Goal: Information Seeking & Learning: Learn about a topic

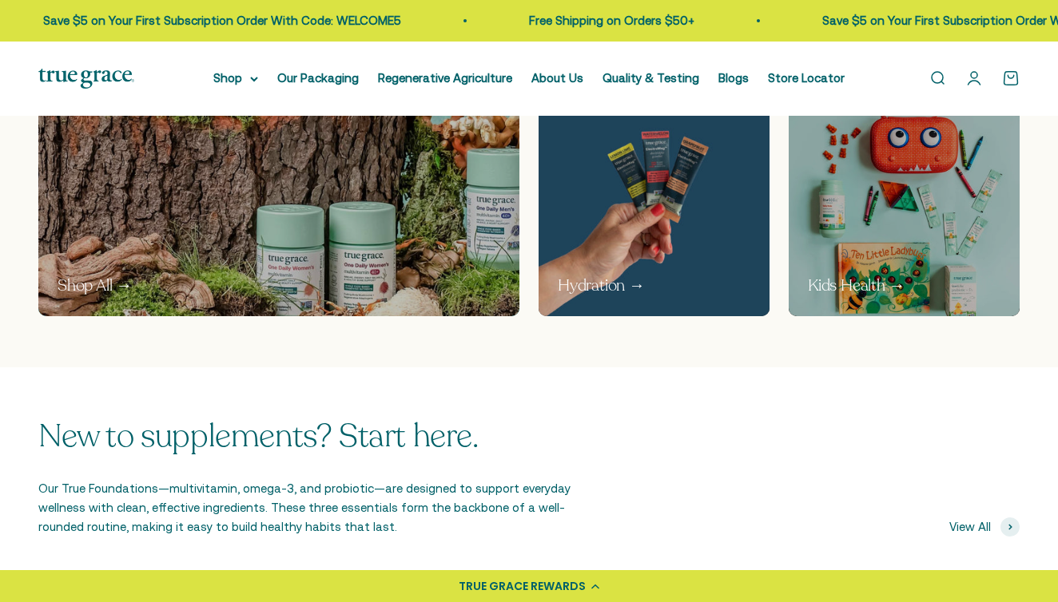
scroll to position [1022, 0]
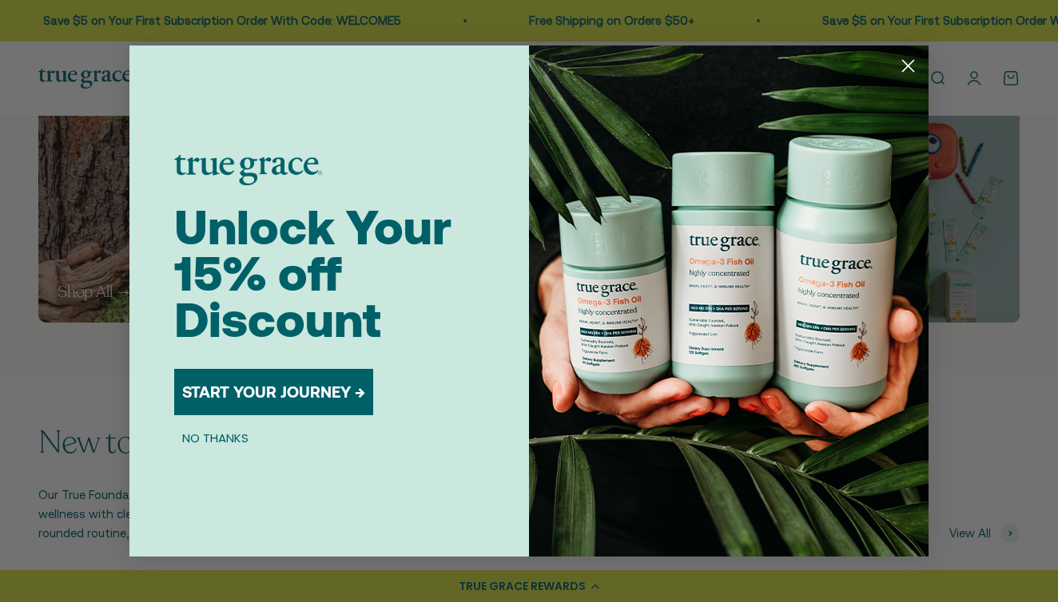
click at [616, 214] on img "POPUP Form" at bounding box center [729, 301] width 400 height 511
click at [911, 65] on circle "Close dialog" at bounding box center [908, 66] width 26 height 26
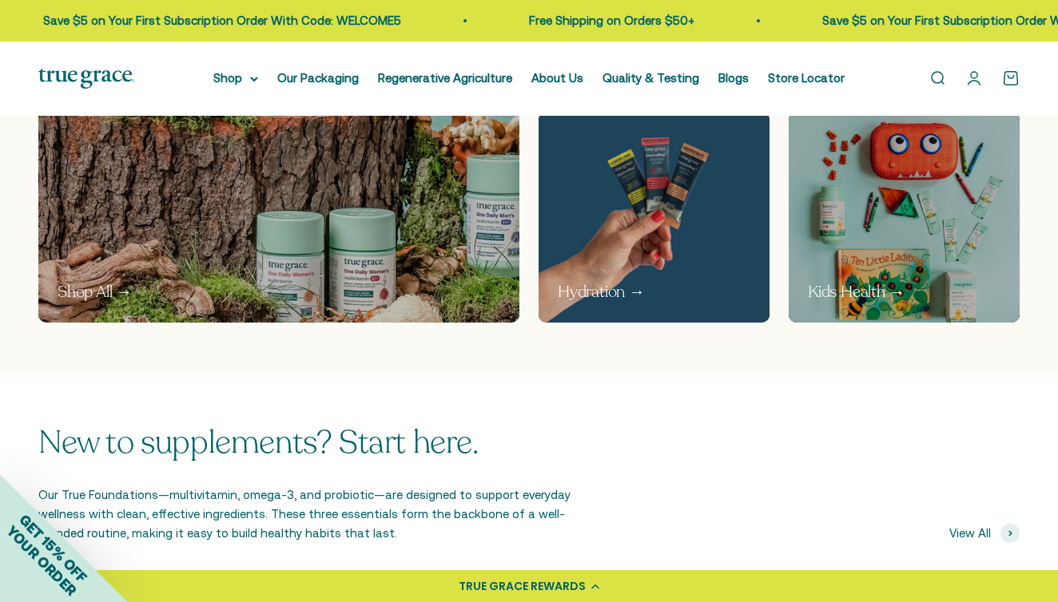
click at [592, 290] on p "Hydration →" at bounding box center [601, 292] width 87 height 22
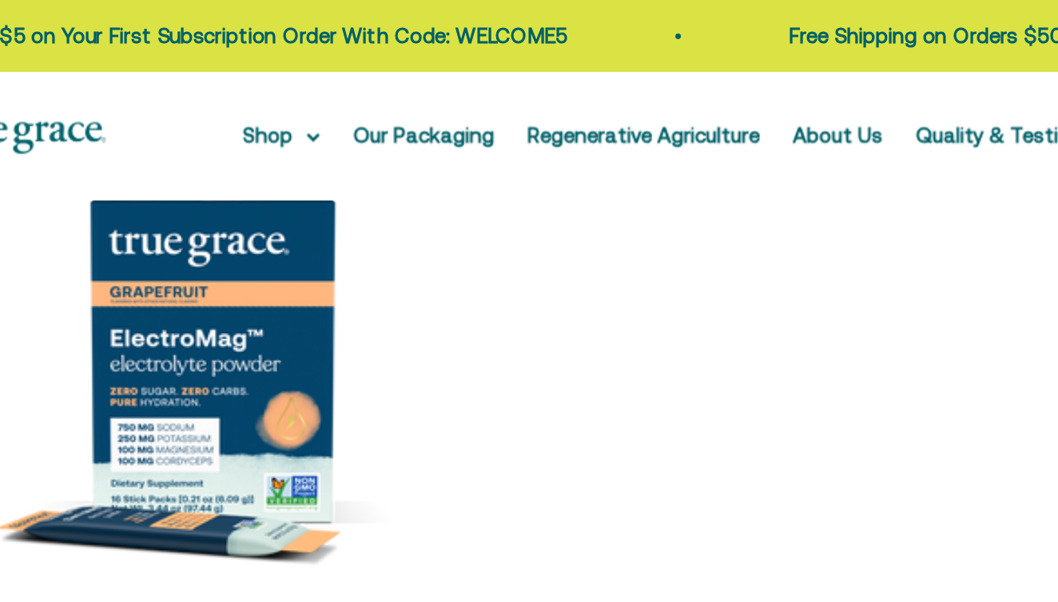
scroll to position [368, 0]
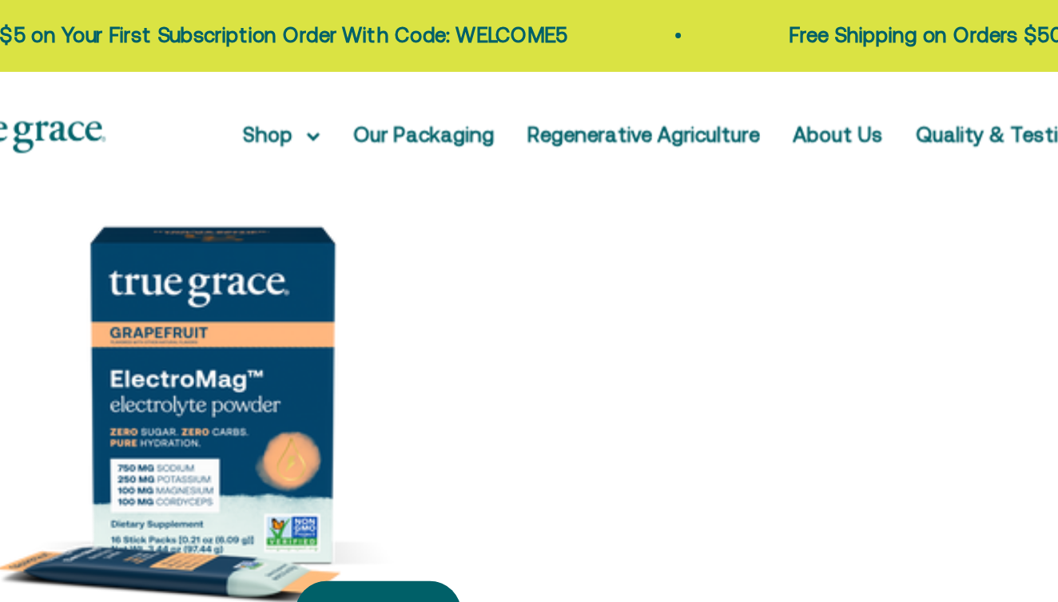
click at [121, 205] on img at bounding box center [195, 228] width 314 height 314
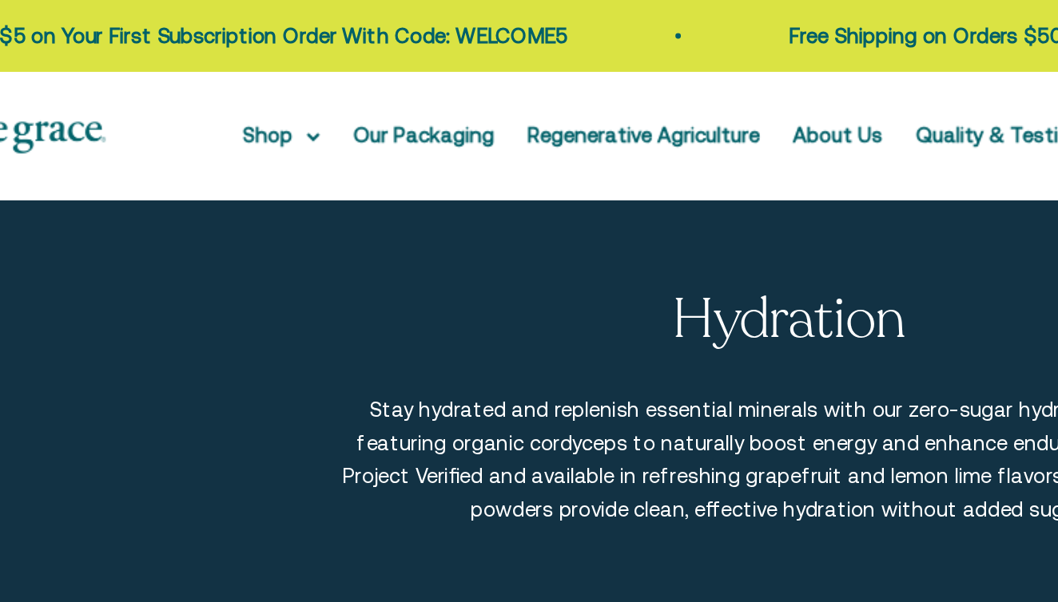
scroll to position [0, 0]
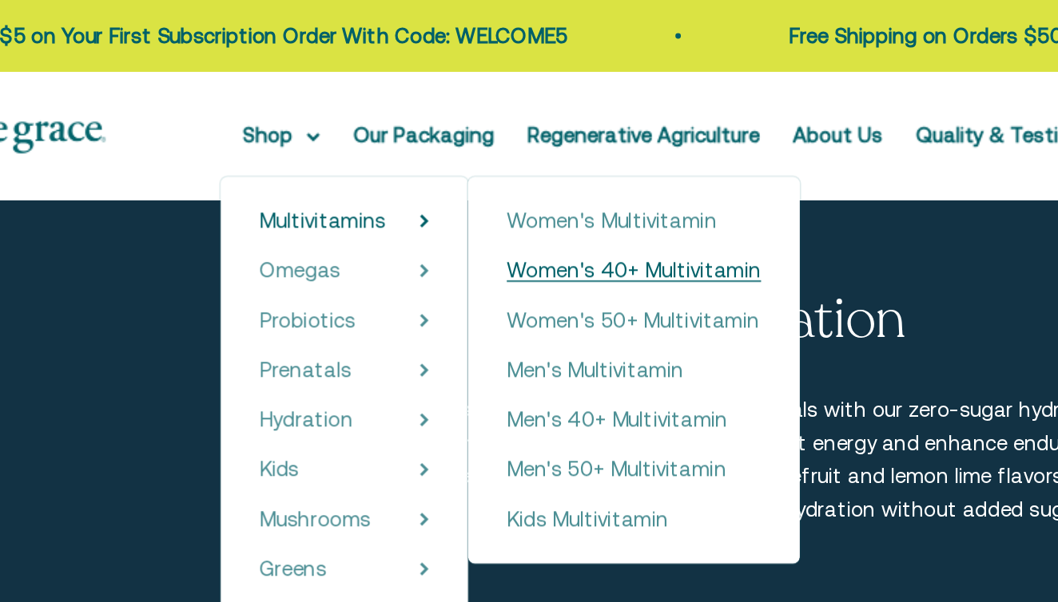
click at [366, 155] on span "Women's 40+ Multivitamin" at bounding box center [439, 156] width 147 height 14
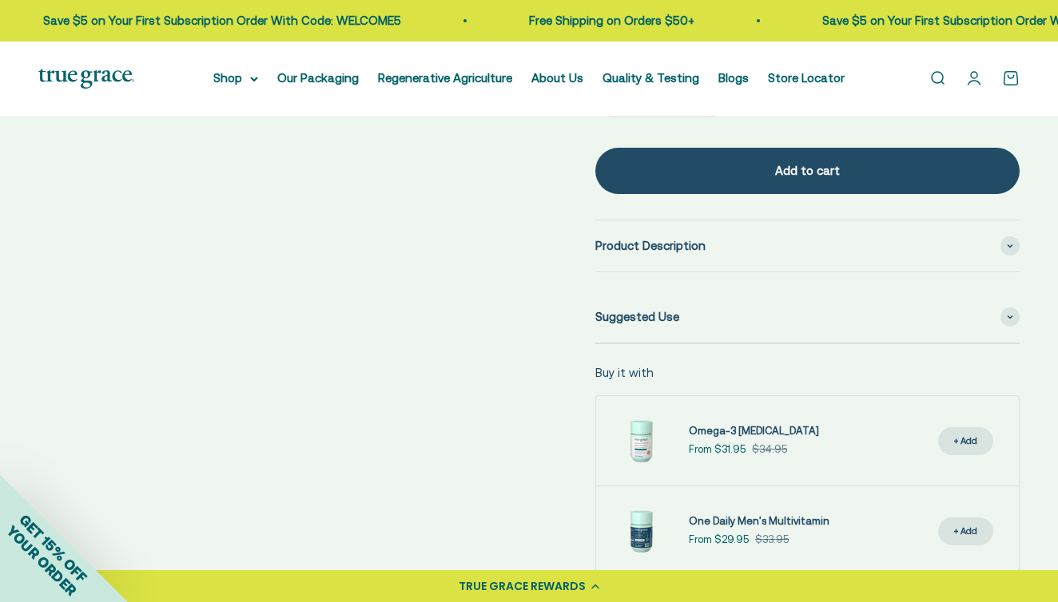
scroll to position [896, 0]
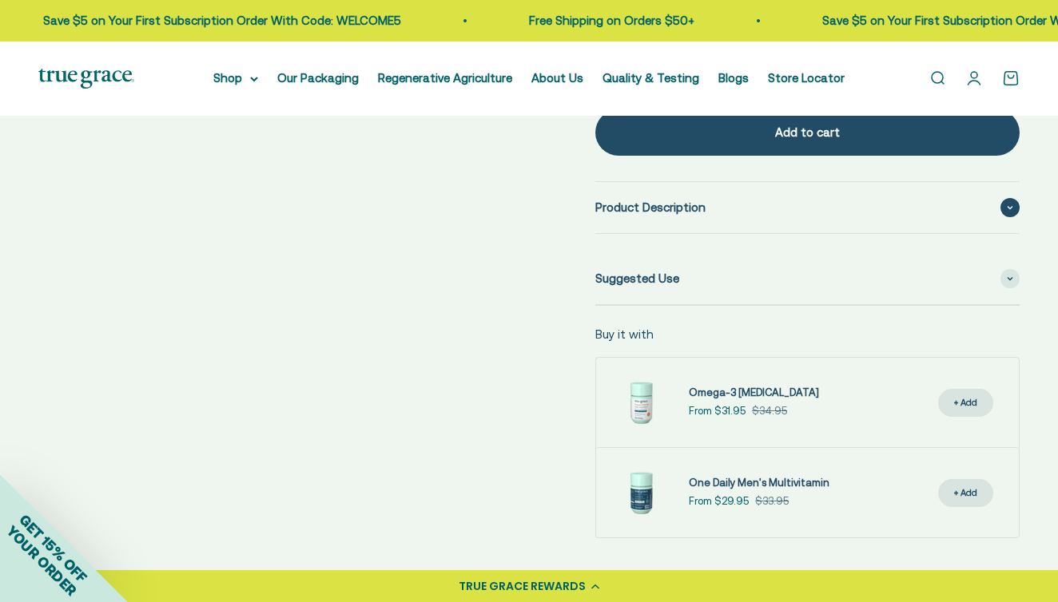
click at [657, 200] on span "Product Description" at bounding box center [650, 207] width 110 height 19
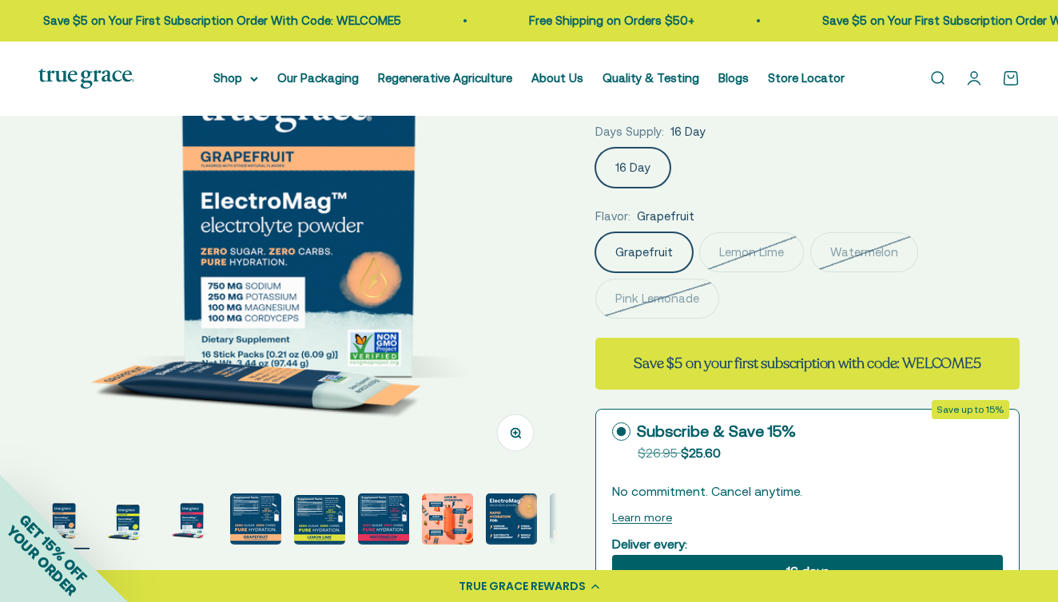
scroll to position [200, 0]
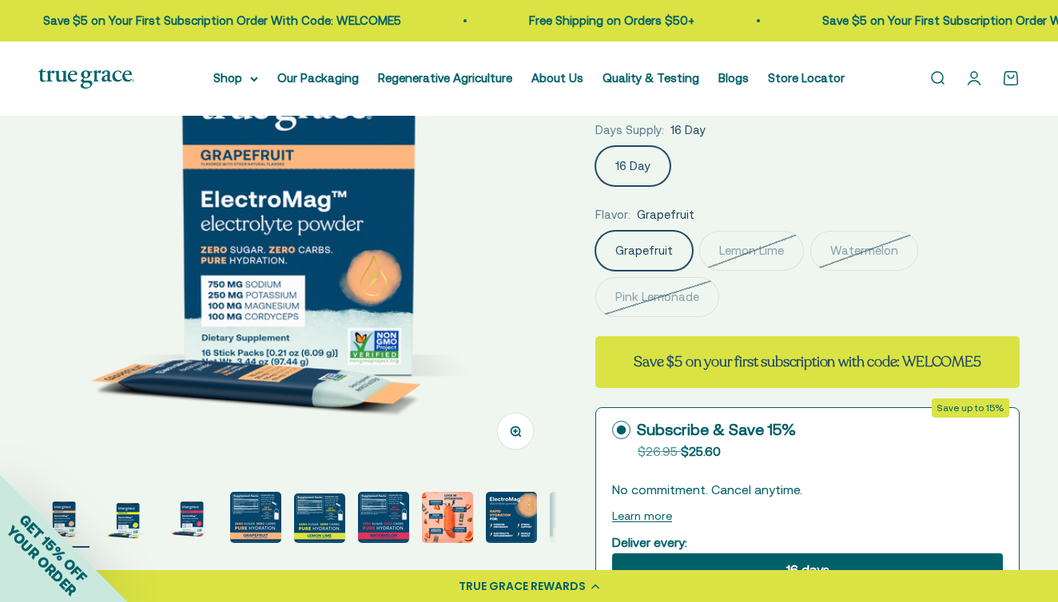
click at [245, 519] on img "Go to item 4" at bounding box center [255, 517] width 51 height 51
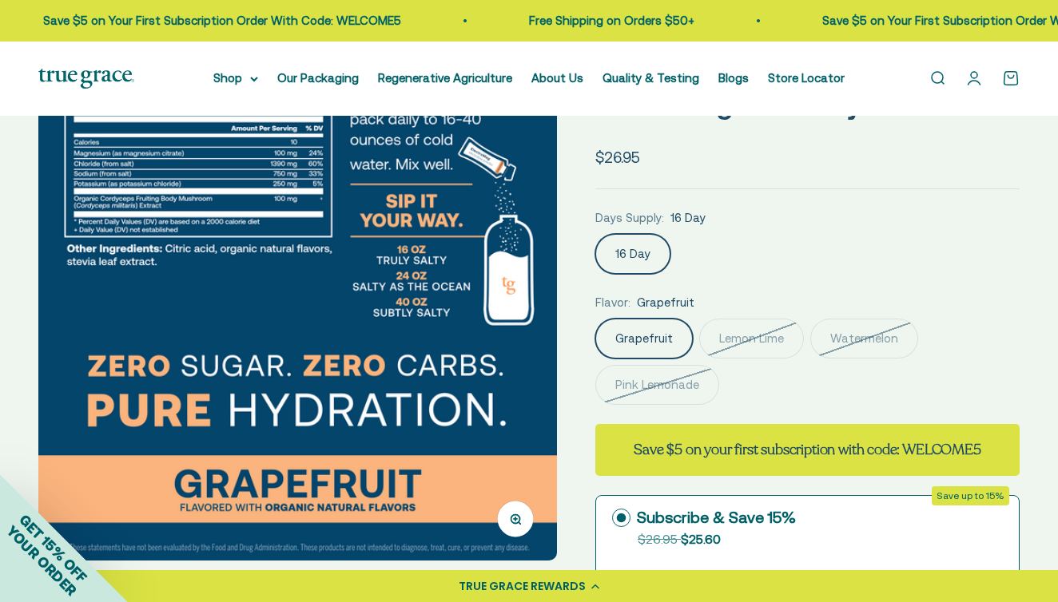
scroll to position [0, 0]
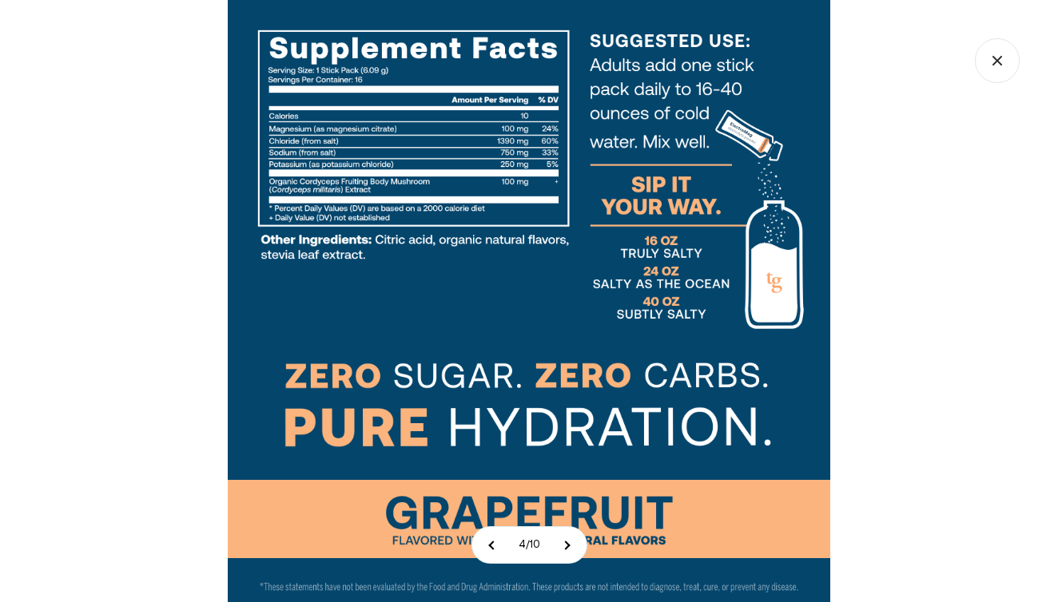
click at [995, 57] on icon "Close gallery" at bounding box center [997, 60] width 45 height 45
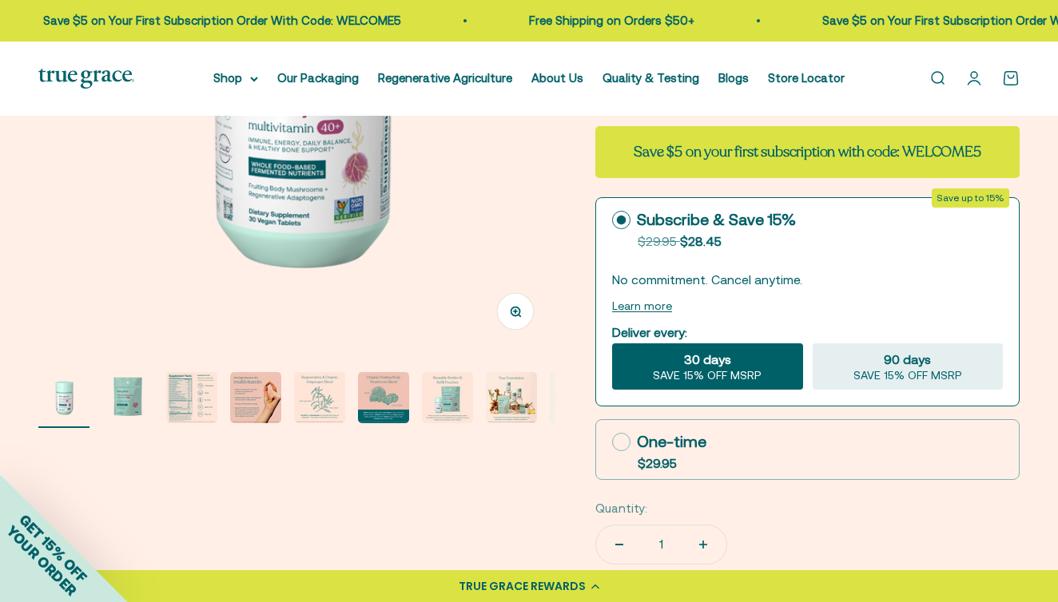
scroll to position [300, 0]
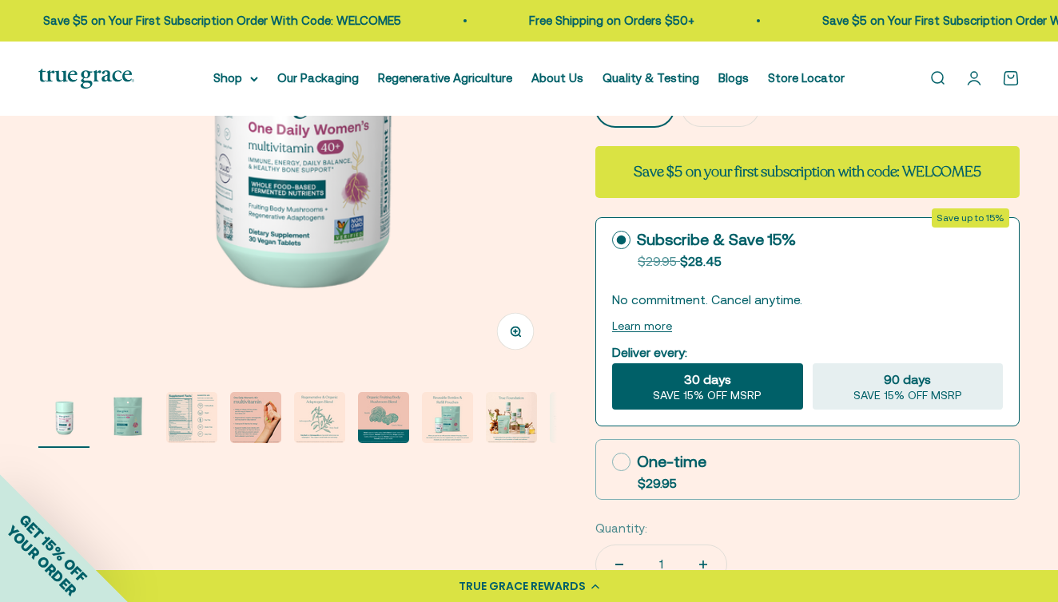
click at [180, 412] on img "Go to item 3" at bounding box center [191, 417] width 51 height 51
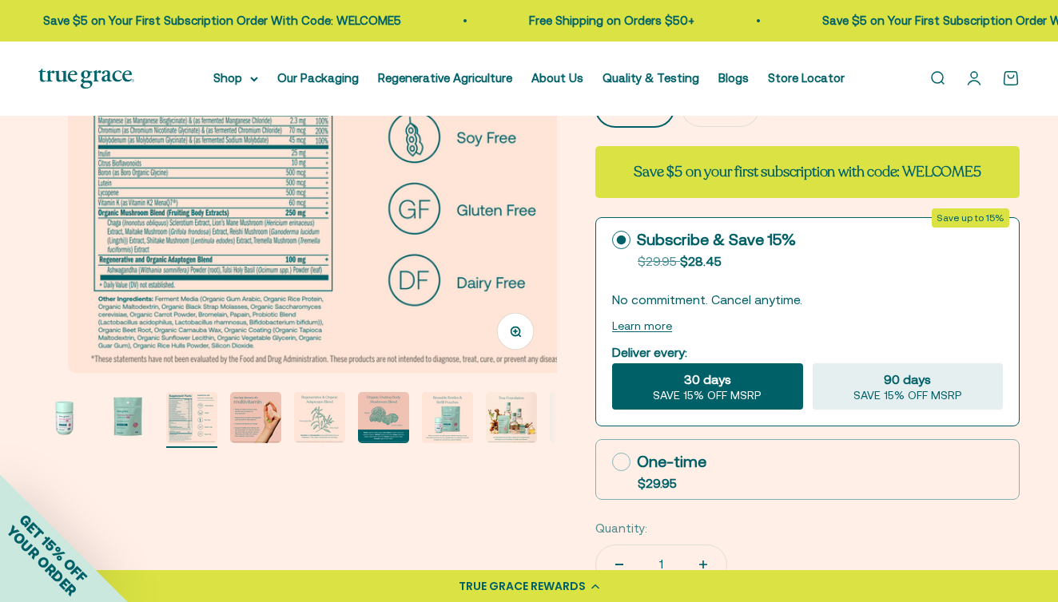
scroll to position [0, 1056]
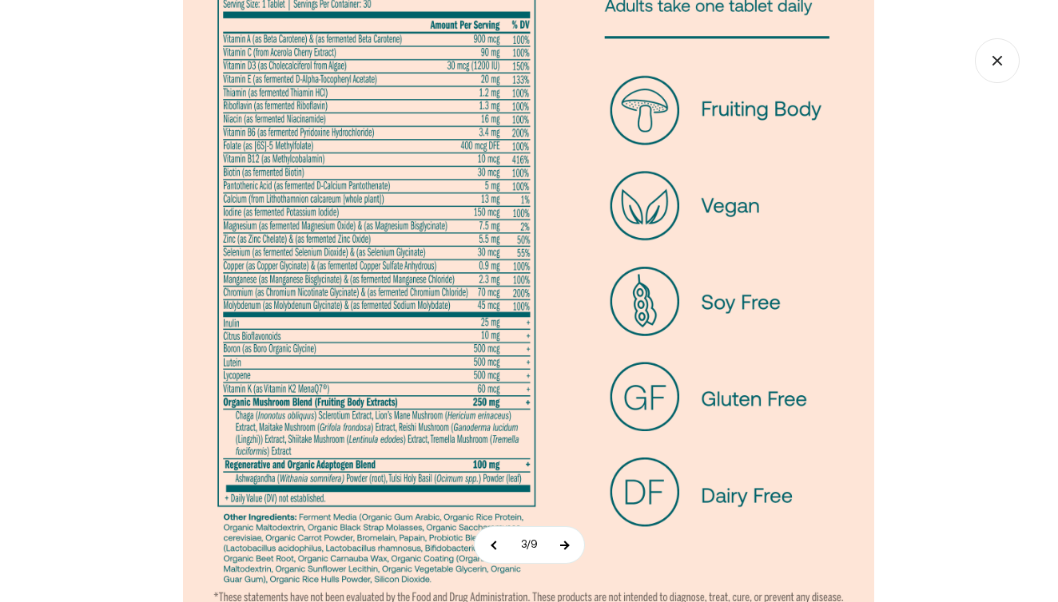
click at [566, 545] on button at bounding box center [564, 545] width 40 height 36
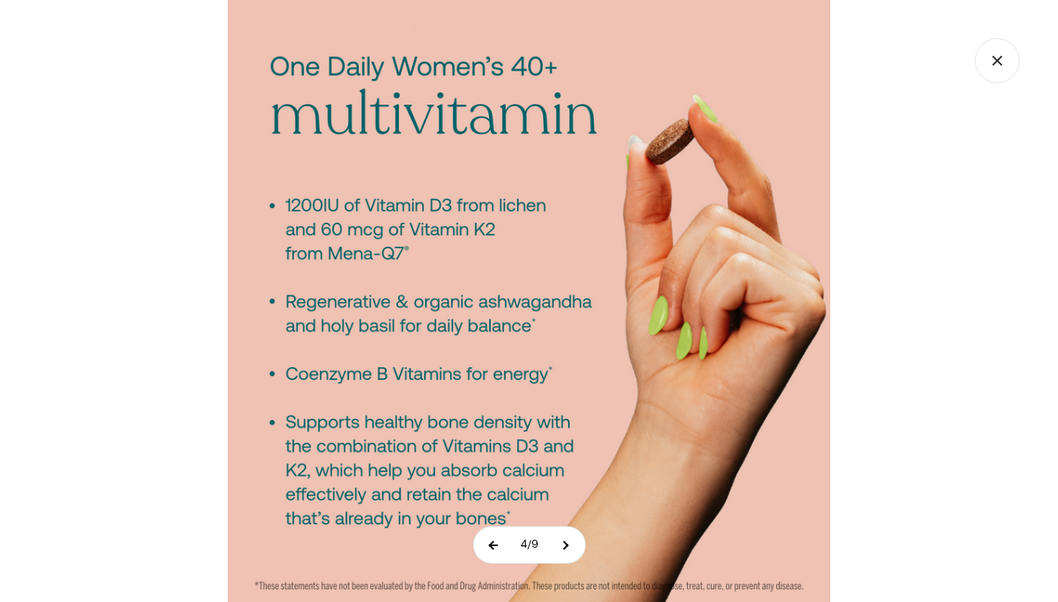
click at [493, 548] on button at bounding box center [494, 545] width 40 height 36
